Goal: Navigation & Orientation: Find specific page/section

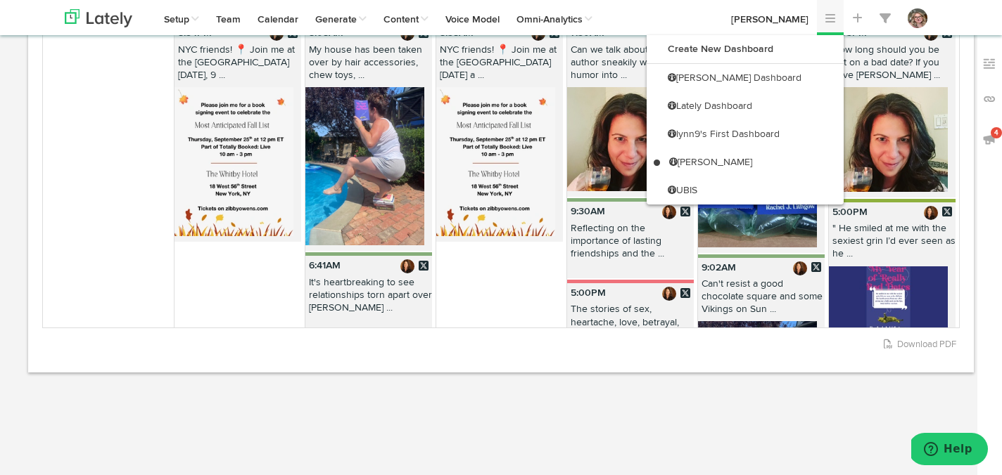
scroll to position [255, 0]
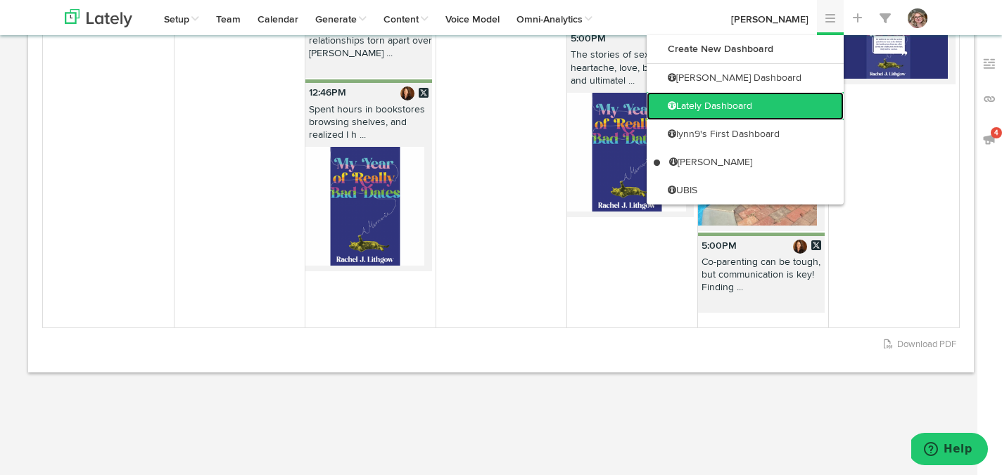
click at [784, 98] on link "Lately Dashboard" at bounding box center [744, 106] width 197 height 28
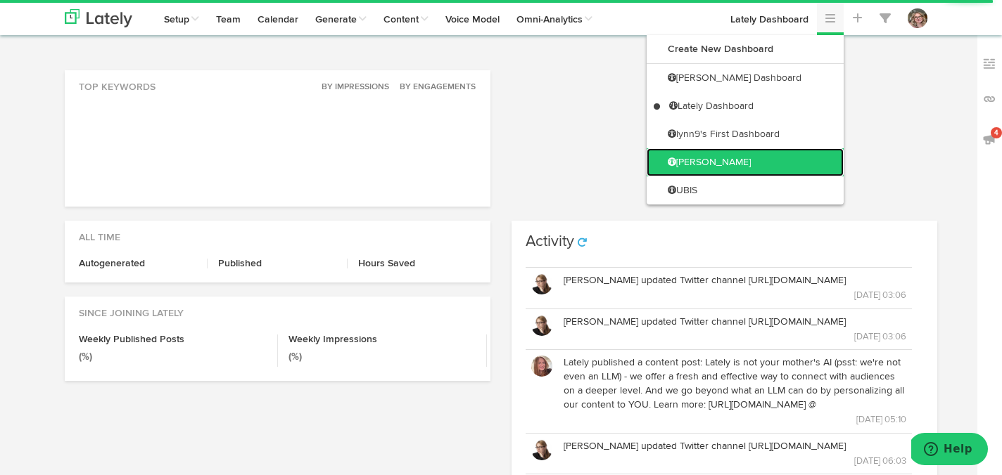
click at [749, 165] on link "[PERSON_NAME]" at bounding box center [744, 162] width 197 height 28
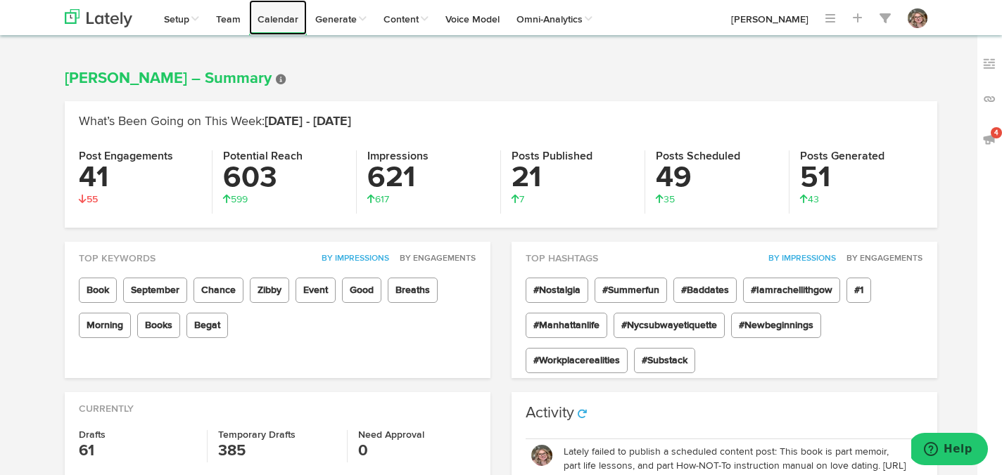
click at [277, 16] on link "Calendar" at bounding box center [278, 17] width 58 height 35
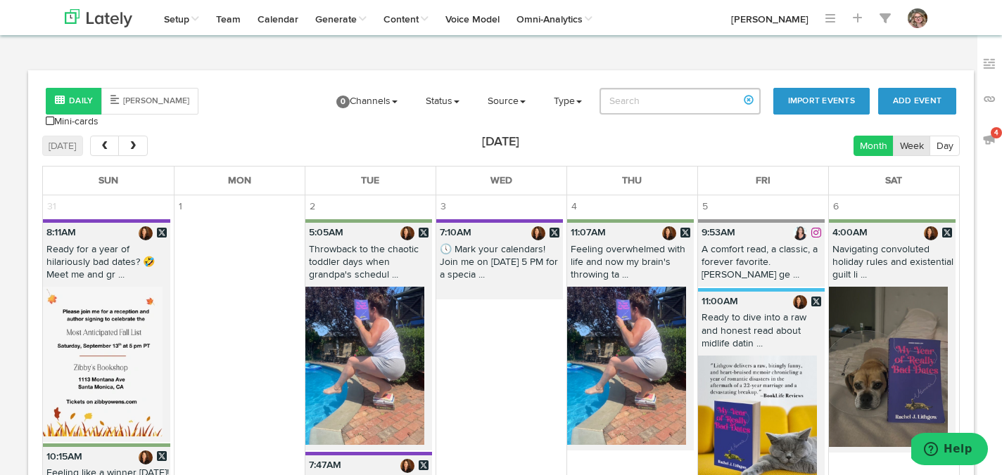
click at [916, 136] on button "Week" at bounding box center [911, 146] width 37 height 20
